Goal: Task Accomplishment & Management: Check status

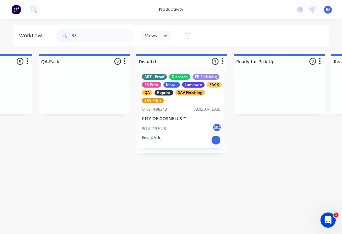
type input "9"
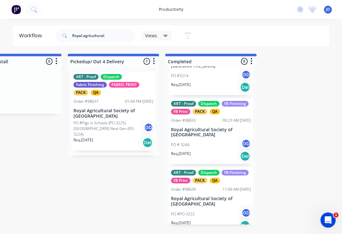
scroll to position [0, 2090]
click at [212, 196] on p "Royal Agricultural Society of [GEOGRAPHIC_DATA]" at bounding box center [211, 201] width 80 height 11
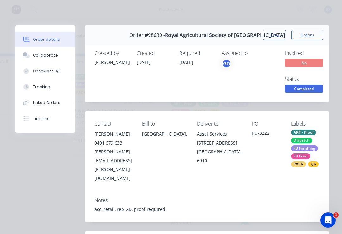
scroll to position [0, 0]
click at [276, 34] on button "Close" at bounding box center [274, 35] width 23 height 10
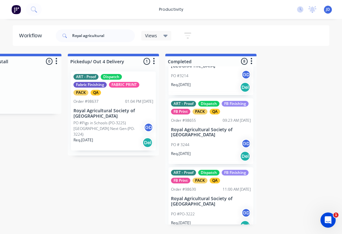
click at [213, 118] on div "Order #98655 09:23 AM [DATE]" at bounding box center [211, 121] width 80 height 6
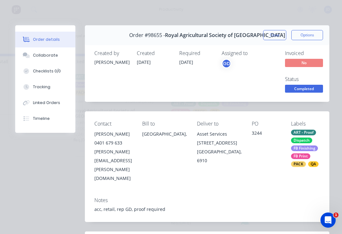
click at [276, 33] on button "Close" at bounding box center [274, 35] width 23 height 10
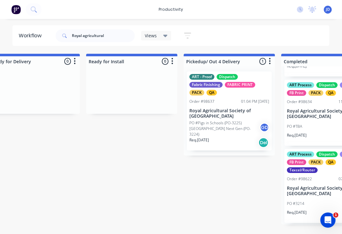
scroll to position [287, 0]
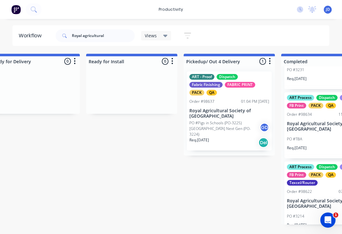
click at [319, 121] on p "Royal Agricultural Society of [GEOGRAPHIC_DATA]" at bounding box center [327, 126] width 80 height 11
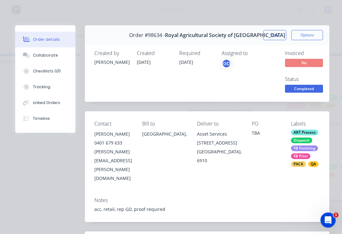
scroll to position [0, 0]
click at [275, 34] on button "Close" at bounding box center [274, 35] width 23 height 10
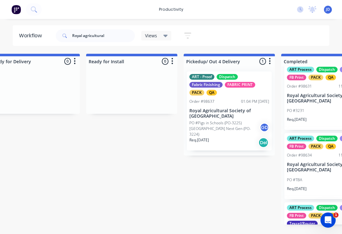
scroll to position [242, 0]
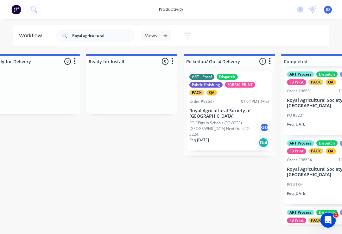
click at [320, 106] on div "ART Process Dispatch FB Finishing FB Print PACK QA Order #98631 11:06 AM [DATE]…" at bounding box center [326, 102] width 85 height 66
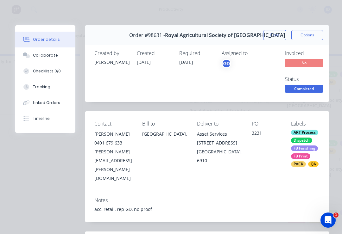
scroll to position [0, 0]
click at [278, 33] on button "Close" at bounding box center [274, 35] width 23 height 10
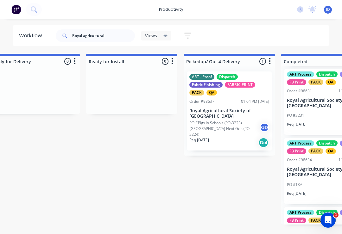
click at [228, 106] on div "ART - Proof Dispatch Fabric Finishing FABRIC PRINT PACK QA Order #98637 01:04 P…" at bounding box center [229, 111] width 85 height 79
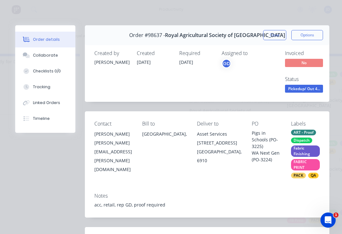
click at [48, 57] on div "Collaborate" at bounding box center [45, 56] width 25 height 6
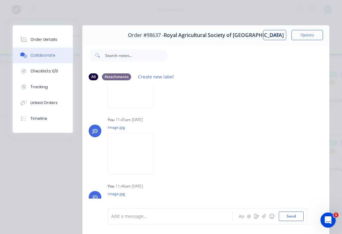
scroll to position [245, 0]
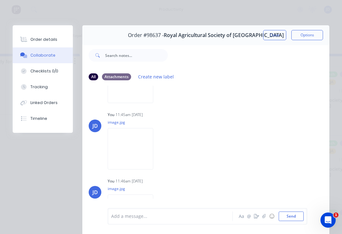
click at [137, 152] on img at bounding box center [131, 148] width 46 height 41
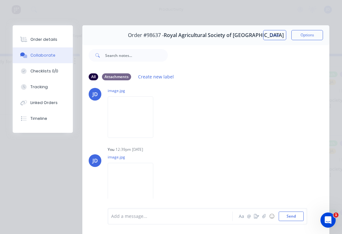
scroll to position [417, 0]
click at [135, 121] on img at bounding box center [131, 117] width 46 height 41
click at [47, 39] on div "Order details" at bounding box center [43, 40] width 27 height 6
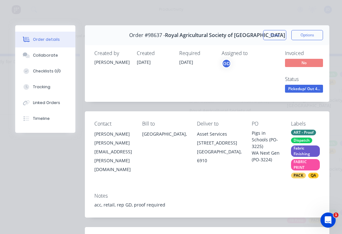
scroll to position [0, 0]
click at [51, 54] on div "Collaborate" at bounding box center [45, 56] width 25 height 6
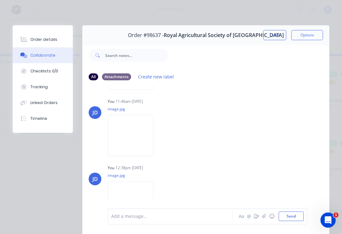
scroll to position [325, 0]
click at [138, 140] on img at bounding box center [131, 135] width 46 height 41
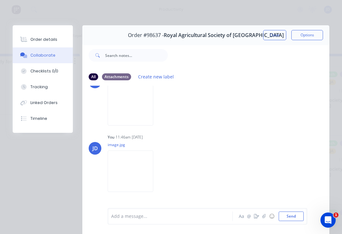
scroll to position [289, 0]
click at [137, 116] on img at bounding box center [131, 104] width 46 height 41
click at [138, 181] on img at bounding box center [131, 170] width 46 height 41
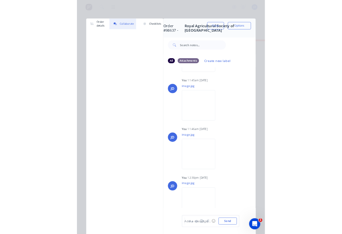
scroll to position [0, 1970]
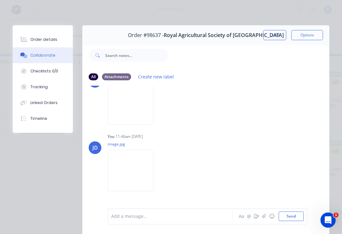
click at [43, 39] on div "Order details" at bounding box center [43, 40] width 27 height 6
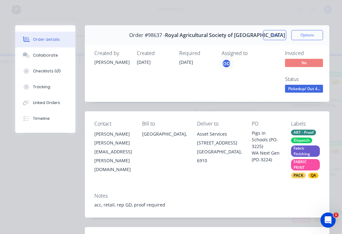
click at [48, 54] on div "Collaborate" at bounding box center [45, 56] width 25 height 6
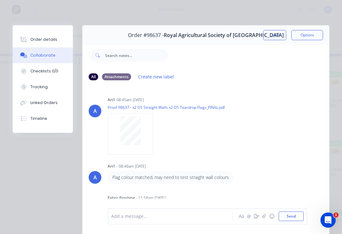
click at [40, 38] on div "Order details" at bounding box center [43, 40] width 27 height 6
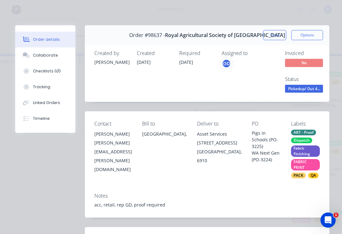
click at [271, 37] on button "Close" at bounding box center [274, 35] width 23 height 10
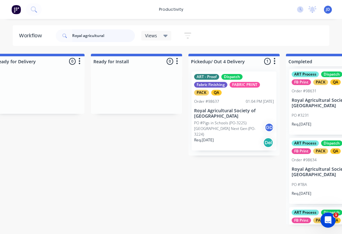
click at [115, 37] on input "Royal agricultural" at bounding box center [103, 35] width 63 height 13
type input "R"
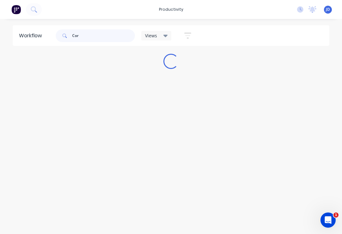
scroll to position [0, 0]
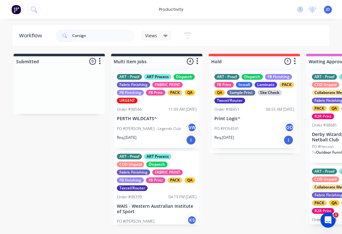
click at [97, 34] on input "Corsign" at bounding box center [103, 35] width 63 height 13
type input "Corsign"
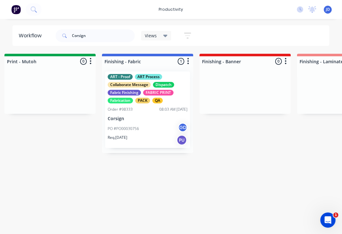
click at [150, 107] on div "Order #98333 08:03 AM [DATE]" at bounding box center [148, 110] width 80 height 6
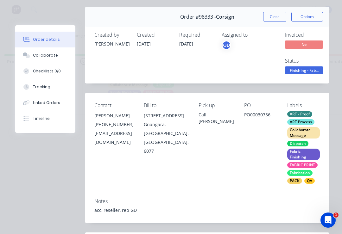
scroll to position [13, 0]
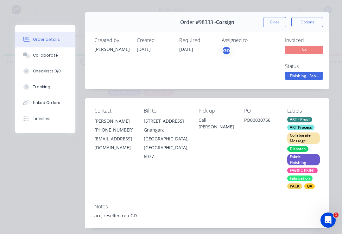
click at [48, 53] on div "Collaborate" at bounding box center [45, 56] width 25 height 6
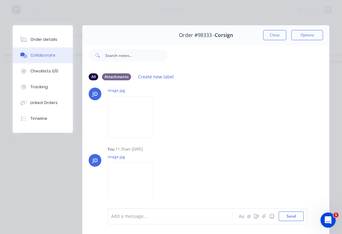
scroll to position [128, 0]
click at [160, 137] on div "Labels Download Delete" at bounding box center [134, 116] width 52 height 47
click at [136, 119] on img at bounding box center [131, 116] width 46 height 41
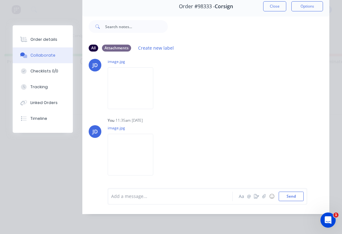
scroll to position [38, 0]
click at [143, 153] on img at bounding box center [131, 154] width 46 height 41
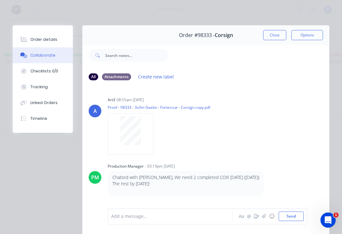
scroll to position [0, 0]
click at [274, 34] on button "Close" at bounding box center [274, 35] width 23 height 10
